Goal: Task Accomplishment & Management: Manage account settings

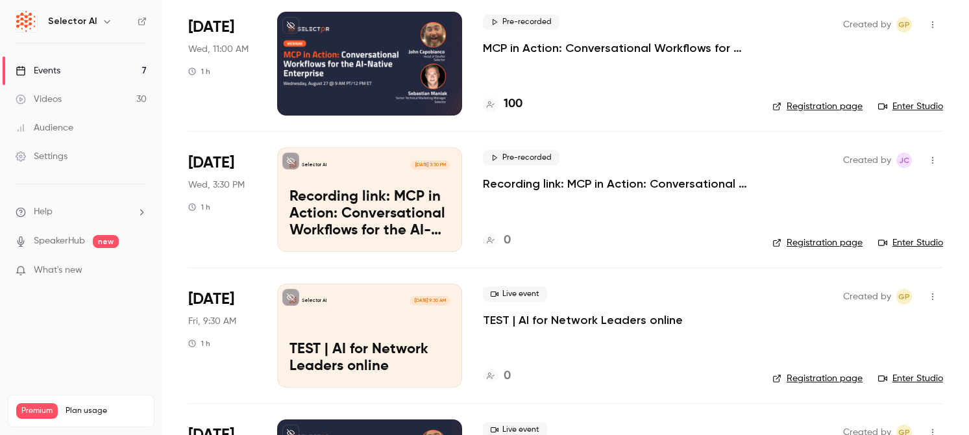
scroll to position [98, 0]
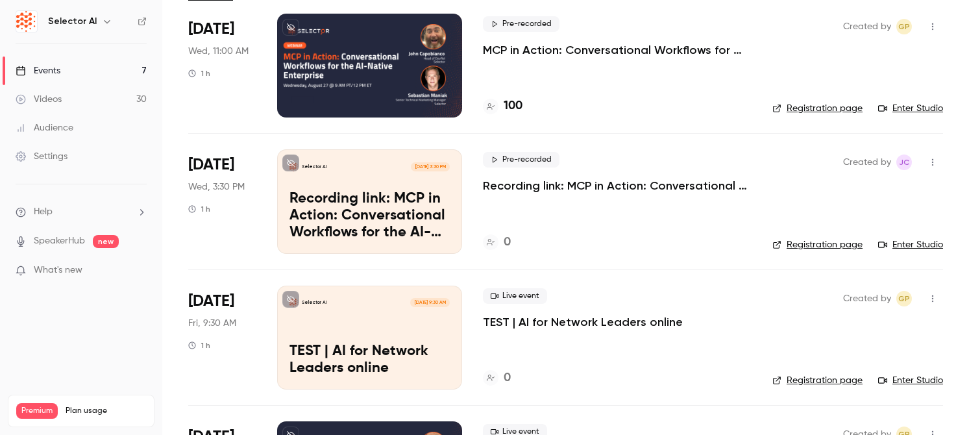
click at [933, 164] on icon "button" at bounding box center [932, 162] width 10 height 9
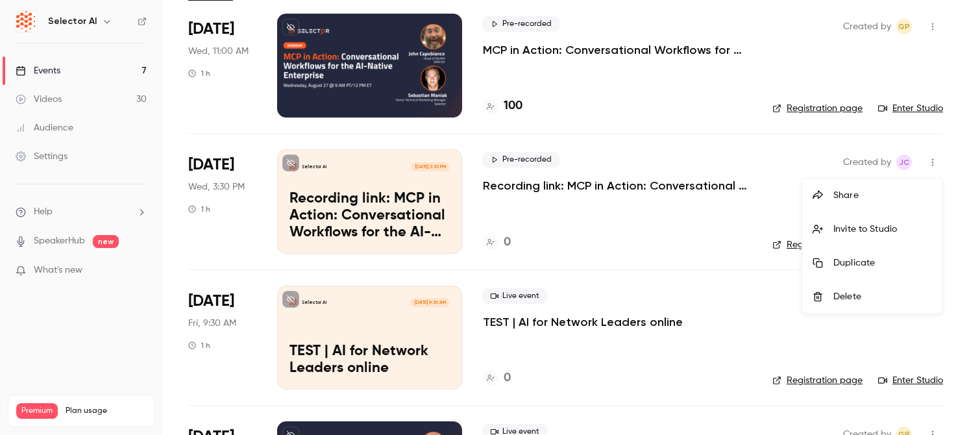
click at [633, 353] on div at bounding box center [484, 217] width 969 height 435
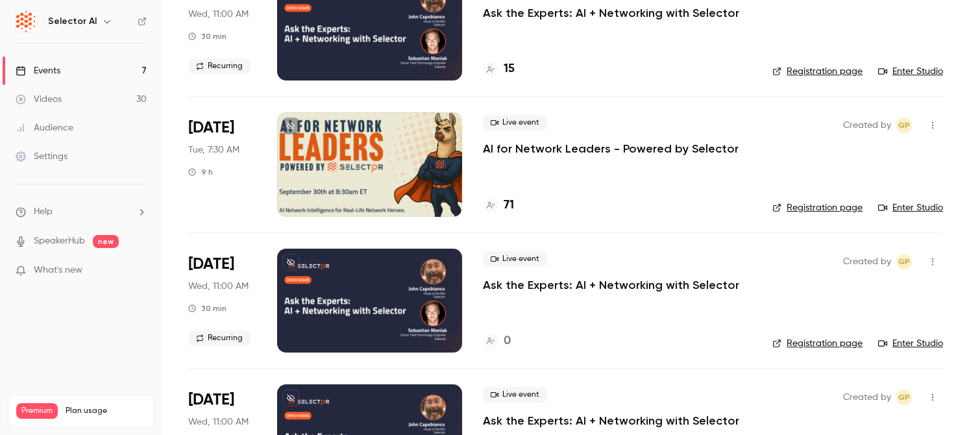
scroll to position [535, 0]
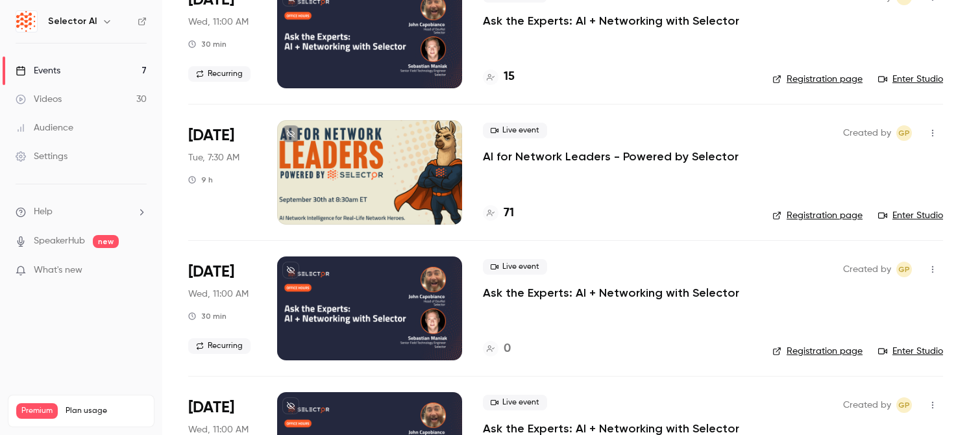
click at [367, 326] on div at bounding box center [369, 308] width 185 height 104
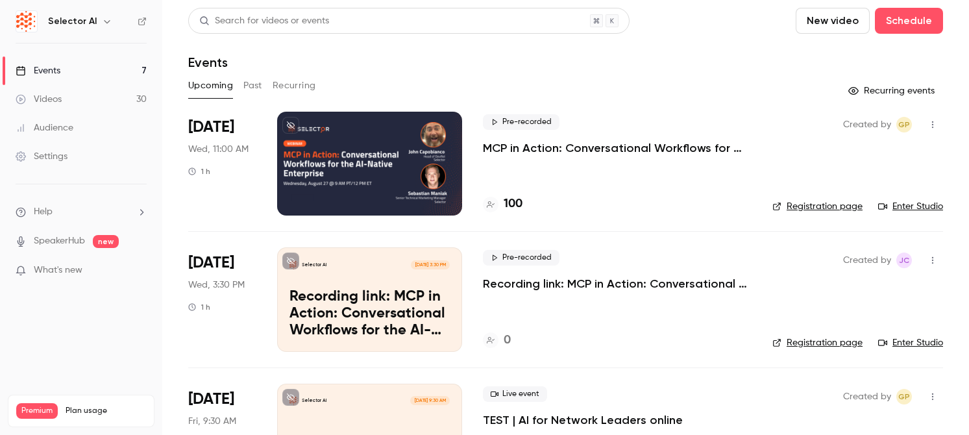
click at [237, 88] on div "Upcoming Past Recurring" at bounding box center [565, 85] width 755 height 21
click at [244, 88] on button "Past" at bounding box center [252, 85] width 19 height 21
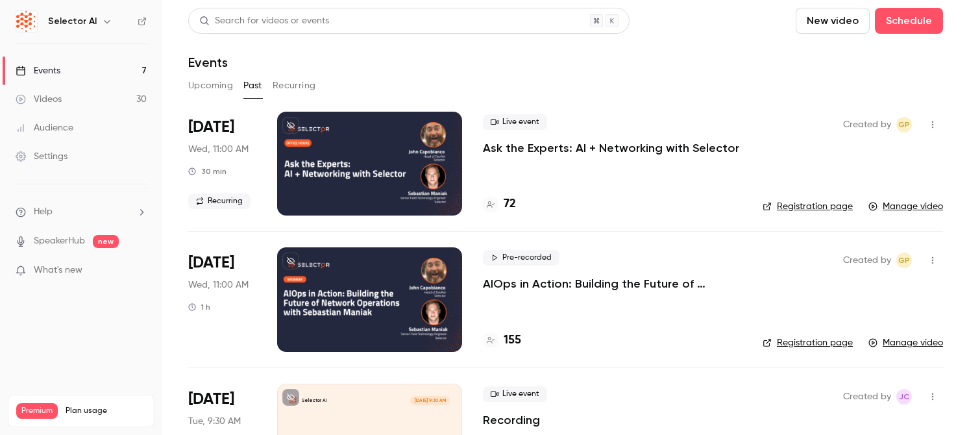
click at [608, 332] on div "155" at bounding box center [612, 341] width 259 height 18
click at [436, 320] on div at bounding box center [369, 299] width 185 height 104
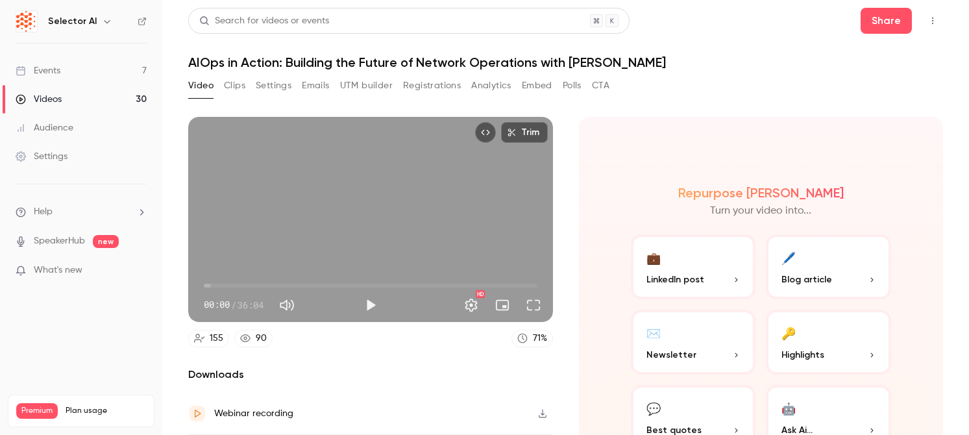
click at [241, 83] on button "Clips" at bounding box center [234, 85] width 21 height 21
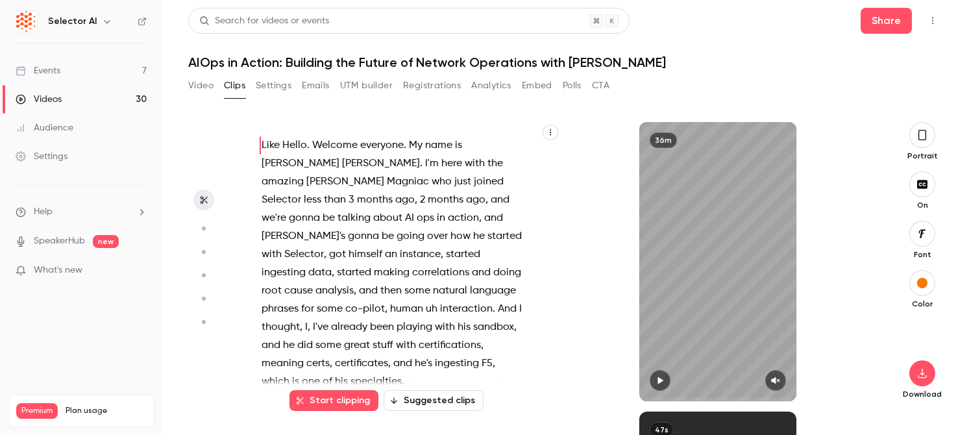
click at [202, 89] on button "Video" at bounding box center [200, 85] width 25 height 21
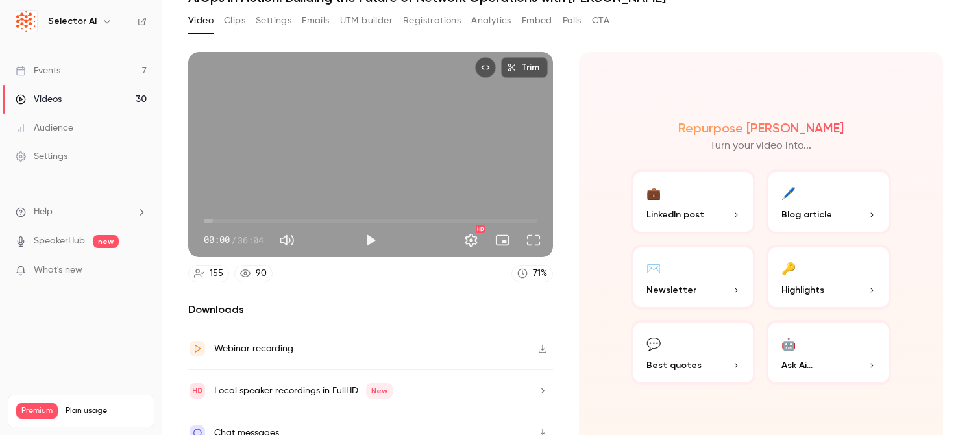
scroll to position [84, 0]
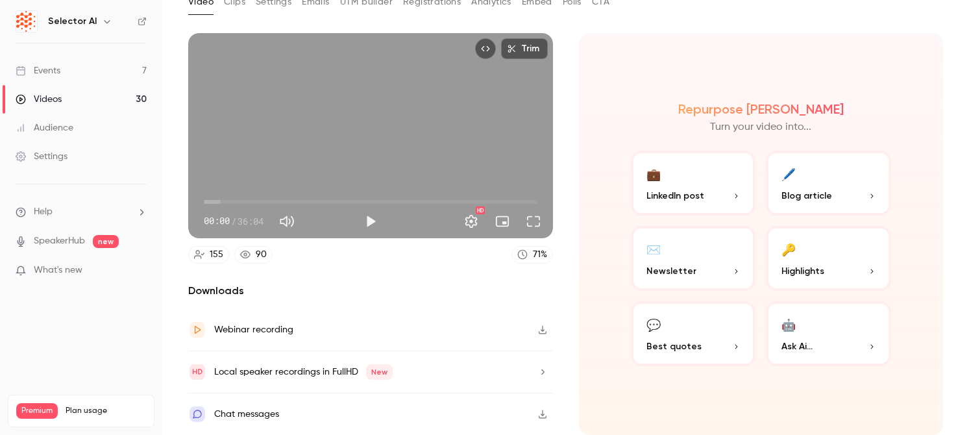
click at [816, 197] on span "Blog article" at bounding box center [806, 196] width 51 height 14
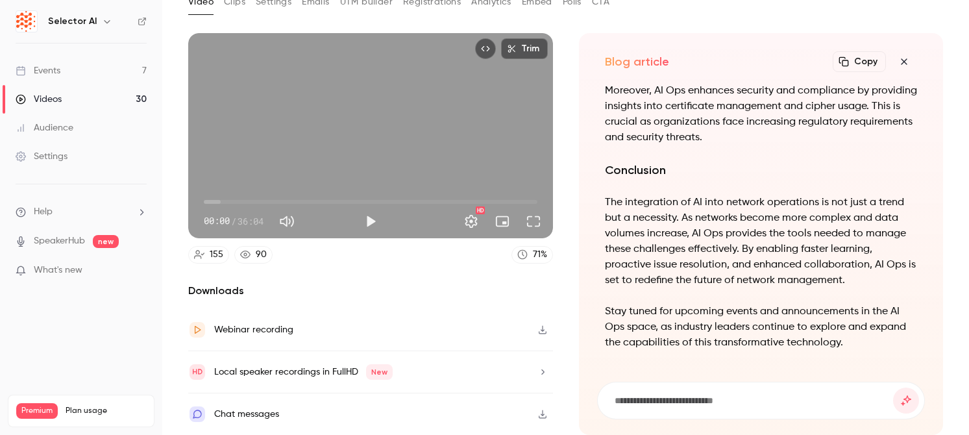
click at [54, 68] on div "Events" at bounding box center [38, 70] width 45 height 13
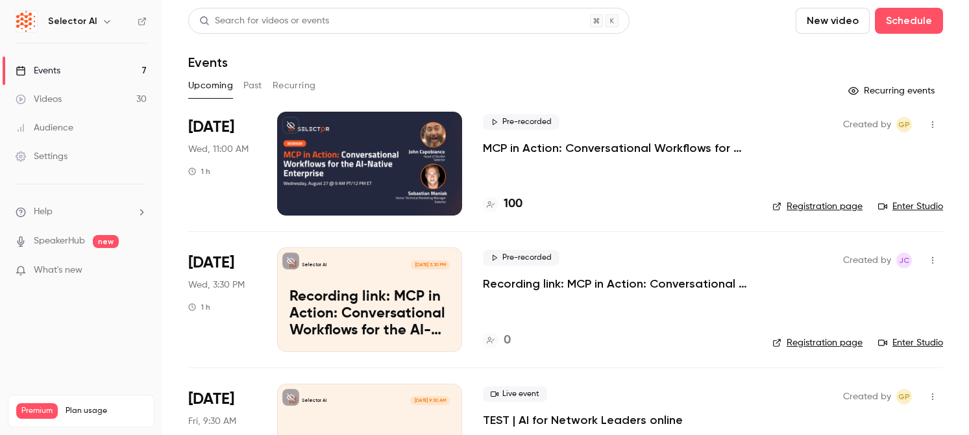
click at [494, 170] on div "Pre-recorded MCP in Action: Conversational Workflows for the AI-Native Enterpri…" at bounding box center [617, 164] width 269 height 104
click at [499, 147] on p "MCP in Action: Conversational Workflows for the AI-Native Enterprise" at bounding box center [617, 148] width 269 height 16
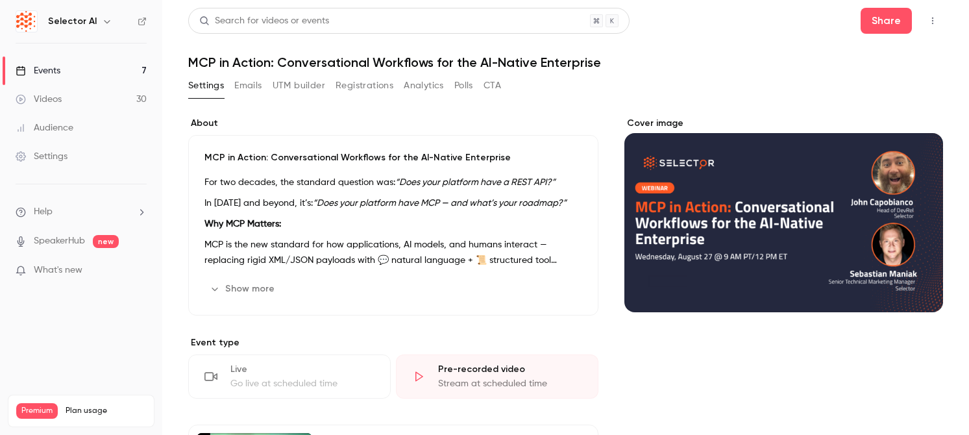
click at [252, 86] on button "Emails" at bounding box center [247, 85] width 27 height 21
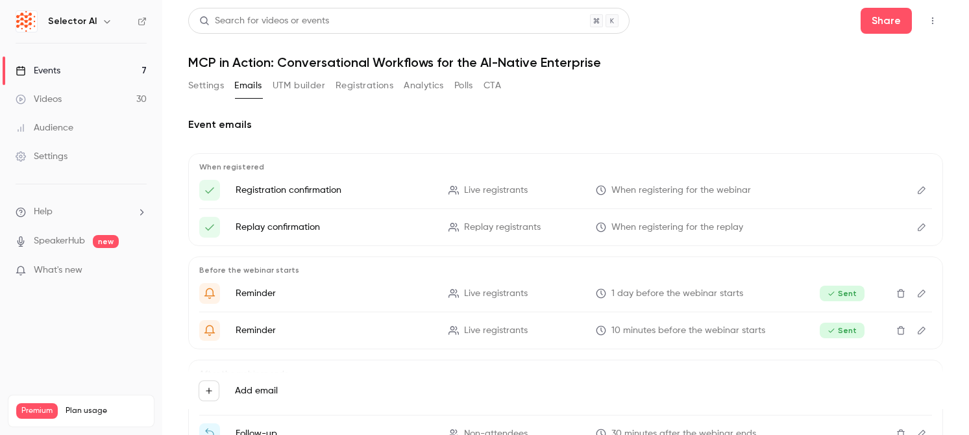
scroll to position [93, 0]
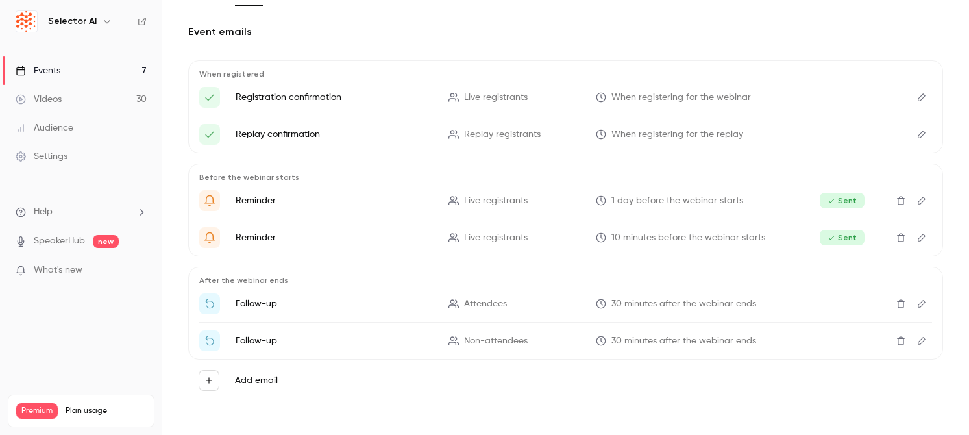
click at [925, 302] on icon "Edit" at bounding box center [921, 303] width 10 height 9
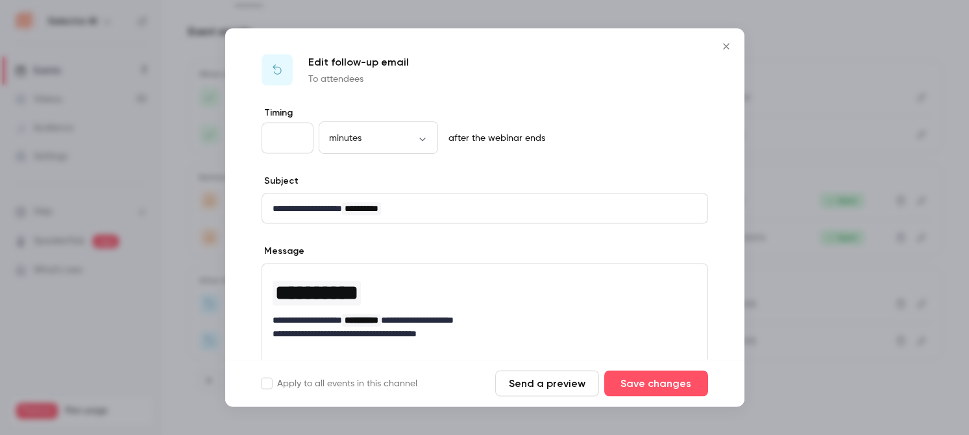
click at [296, 134] on input "**" at bounding box center [287, 138] width 52 height 31
drag, startPoint x: 279, startPoint y: 138, endPoint x: 245, endPoint y: 138, distance: 33.7
click at [245, 138] on div "**********" at bounding box center [484, 340] width 519 height 468
type input "*"
click at [619, 58] on div "Edit follow-up email To attendees" at bounding box center [484, 68] width 519 height 78
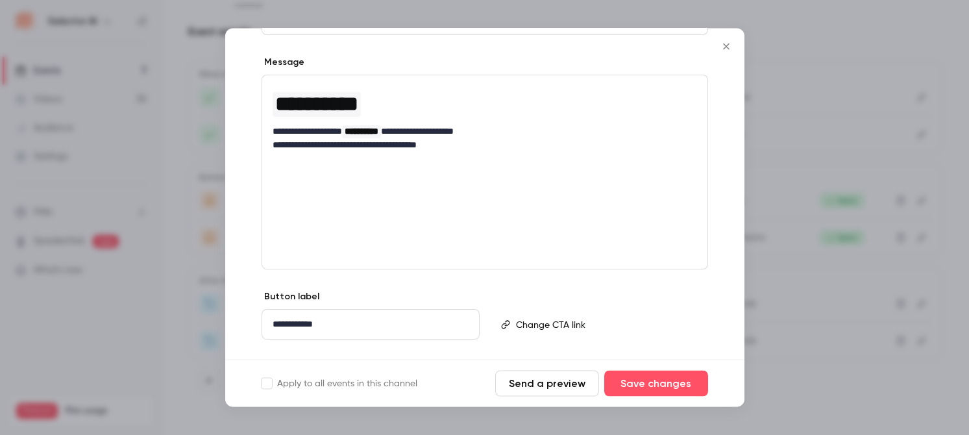
scroll to position [215, 0]
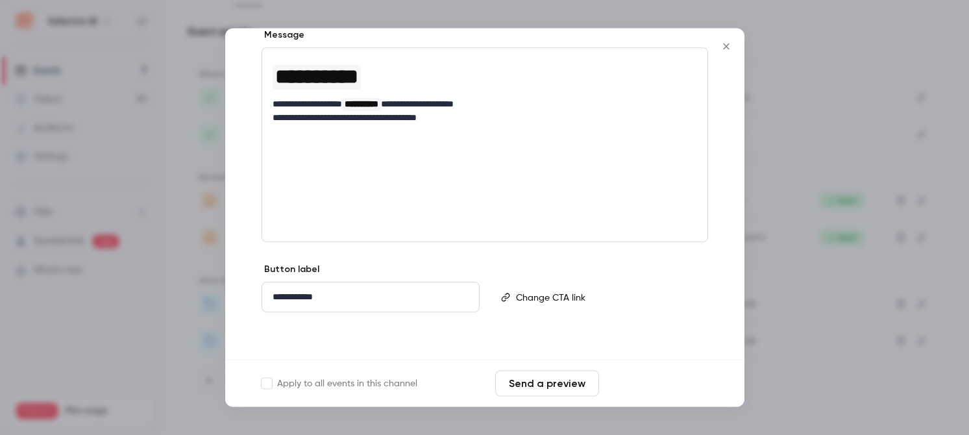
click at [647, 385] on button "Save changes" at bounding box center [656, 383] width 104 height 26
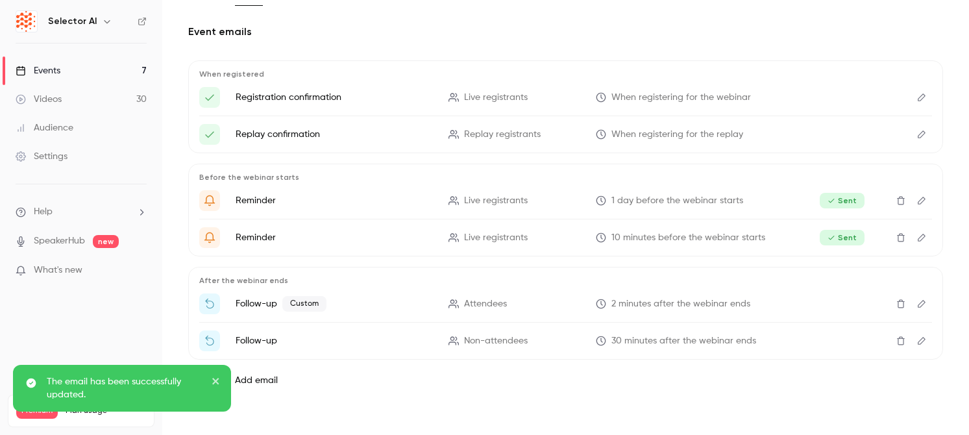
click at [113, 73] on link "Events 7" at bounding box center [81, 70] width 162 height 29
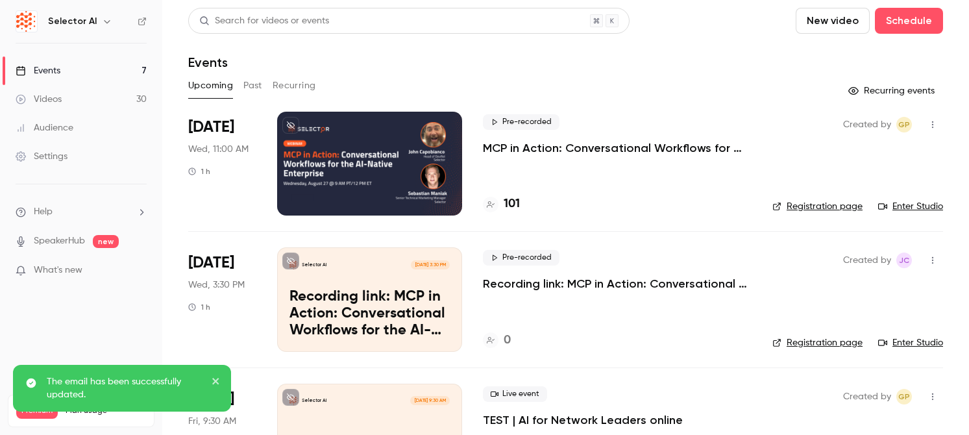
click at [343, 178] on div at bounding box center [369, 164] width 185 height 104
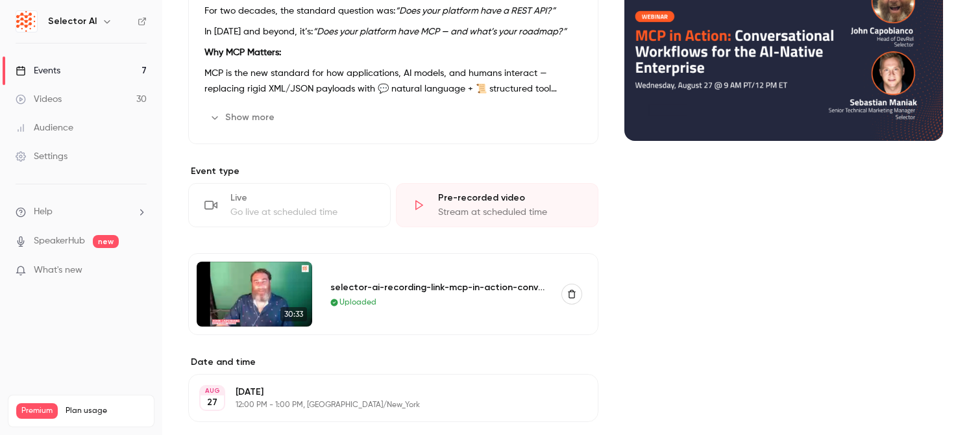
scroll to position [269, 0]
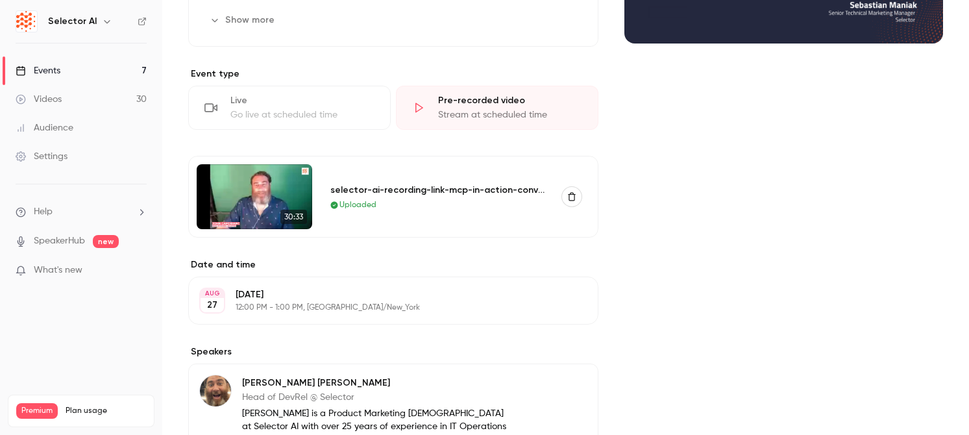
click at [553, 303] on icon "button" at bounding box center [551, 300] width 10 height 10
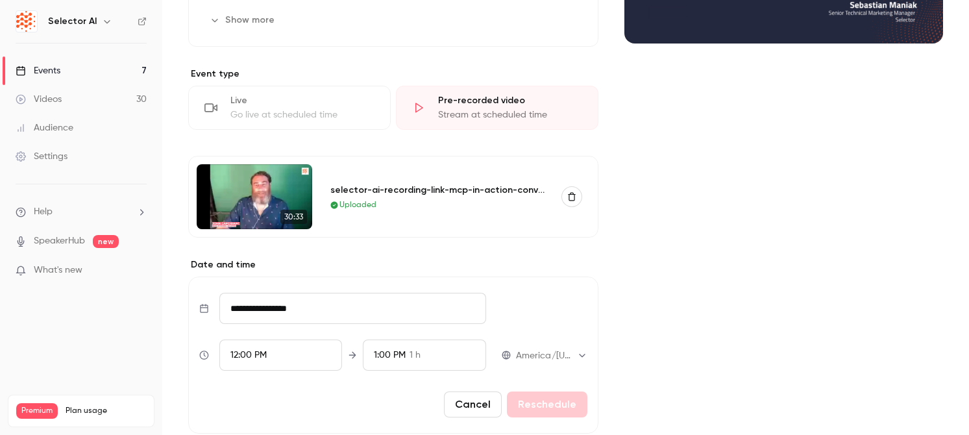
click at [428, 351] on div "1:00 PM 1 h" at bounding box center [424, 354] width 123 height 31
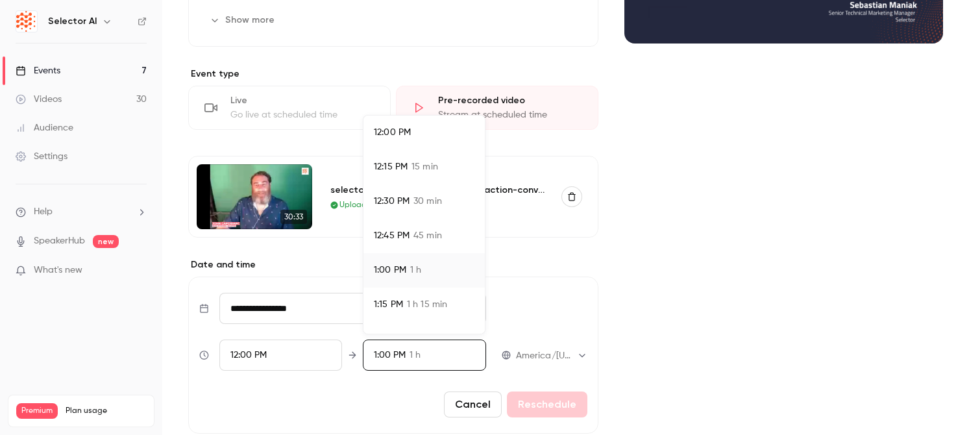
click at [425, 234] on span "45 min" at bounding box center [427, 236] width 29 height 14
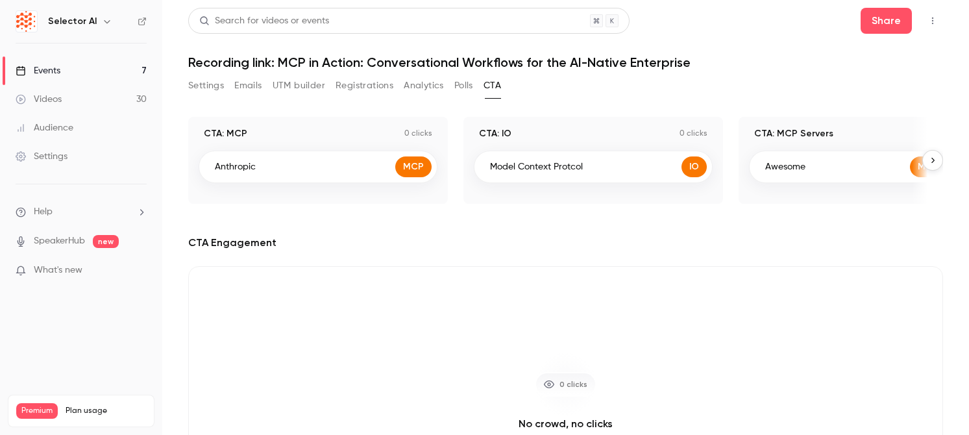
click at [58, 73] on div "Events" at bounding box center [38, 70] width 45 height 13
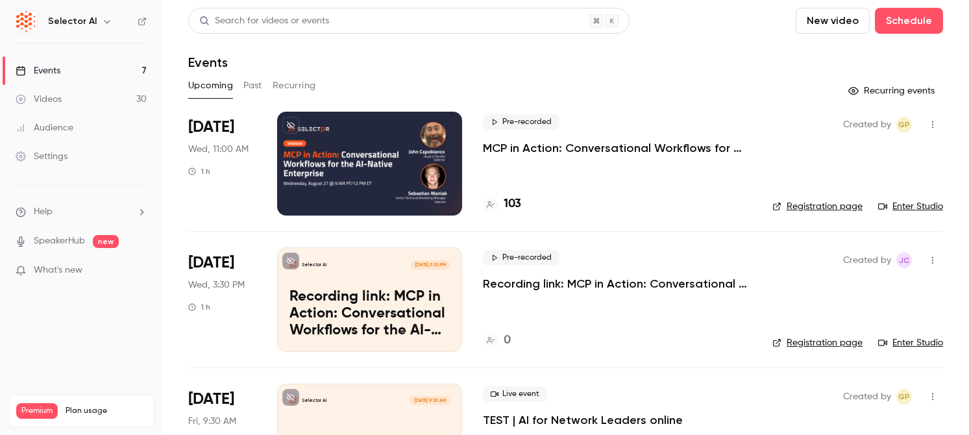
click at [354, 179] on div at bounding box center [369, 164] width 185 height 104
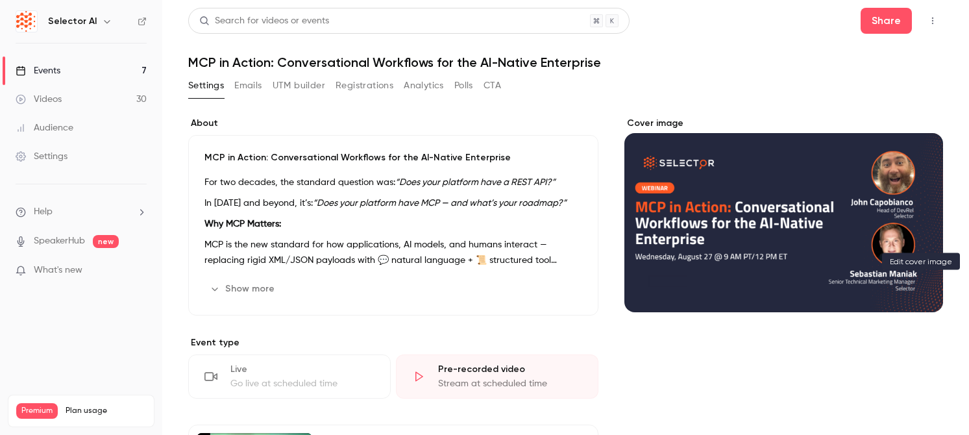
click at [926, 287] on button "Cover image" at bounding box center [919, 289] width 26 height 26
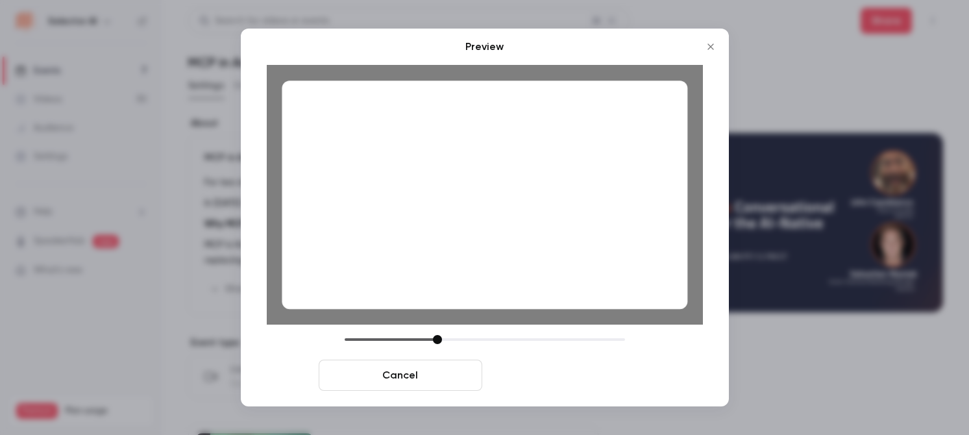
click at [559, 369] on button "Save cover" at bounding box center [568, 374] width 163 height 31
click at [555, 377] on button "Save cover" at bounding box center [568, 374] width 163 height 31
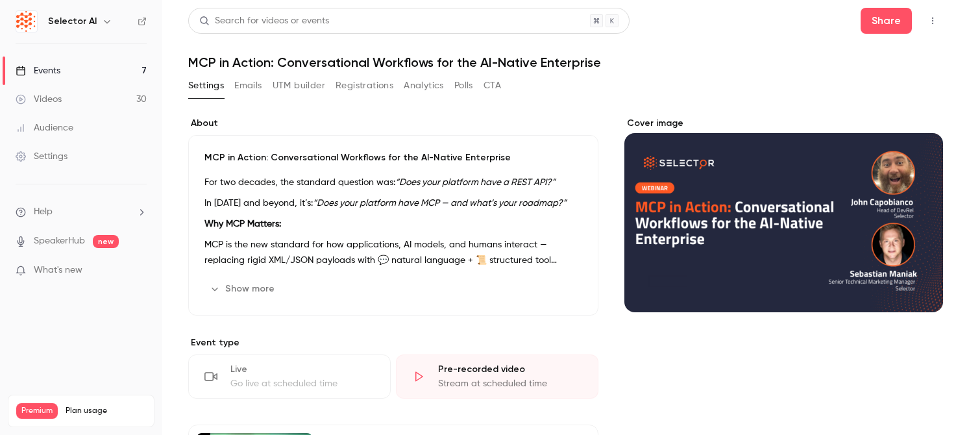
click at [121, 65] on link "Events 7" at bounding box center [81, 70] width 162 height 29
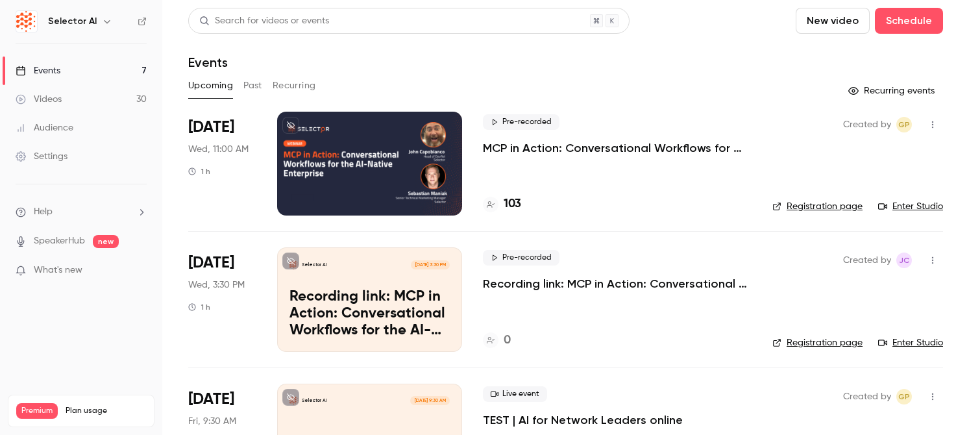
click at [249, 84] on button "Past" at bounding box center [252, 85] width 19 height 21
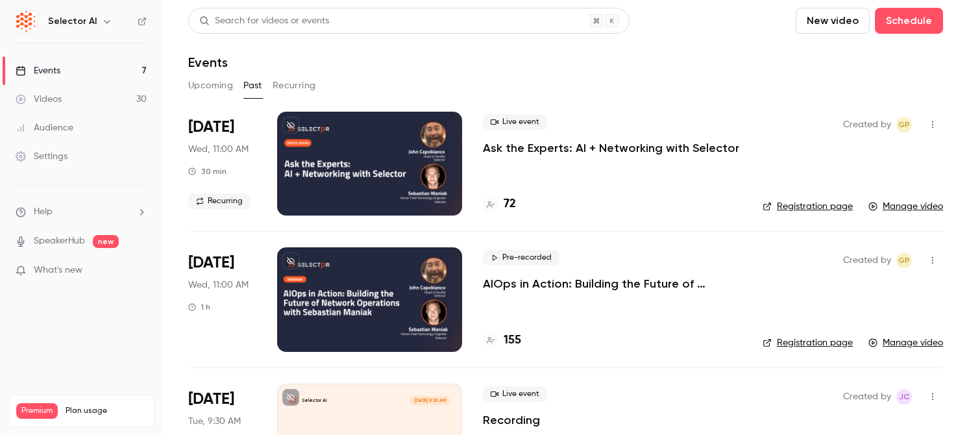
click at [199, 91] on button "Upcoming" at bounding box center [210, 85] width 45 height 21
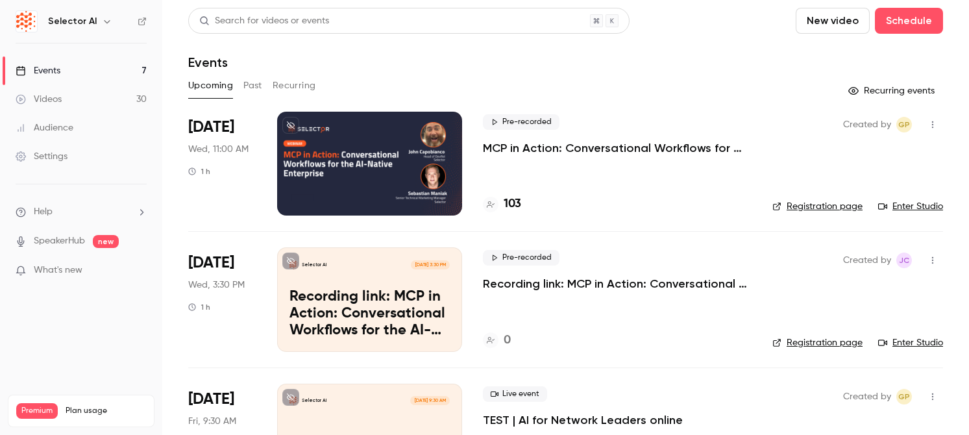
click at [241, 315] on div "Aug 27 Wed, 3:30 PM 1 h" at bounding box center [222, 299] width 68 height 104
click at [350, 295] on p "Recording link: MCP in Action: Conversational Workflows for the AI-Native Enter…" at bounding box center [369, 314] width 160 height 50
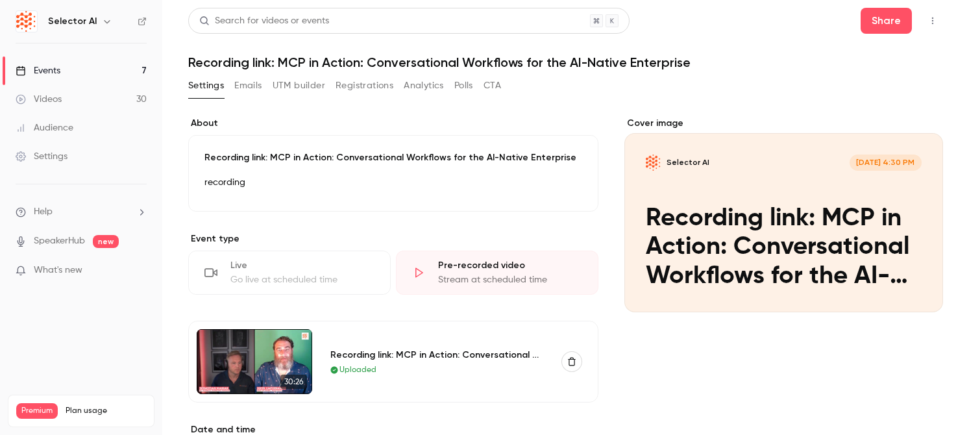
click at [494, 85] on button "CTA" at bounding box center [492, 85] width 18 height 21
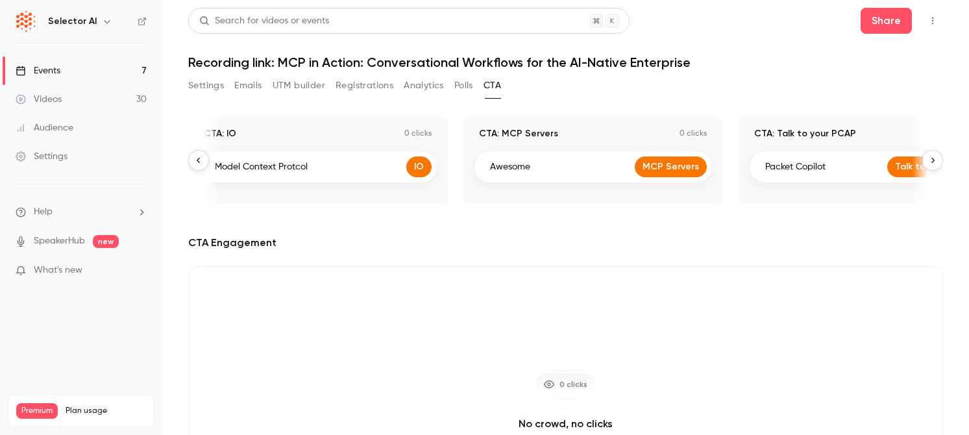
scroll to position [0, 275]
